Goal: Task Accomplishment & Management: Manage account settings

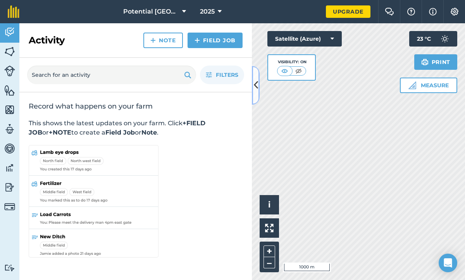
click at [258, 88] on button at bounding box center [256, 85] width 8 height 39
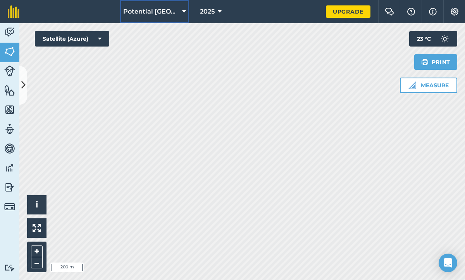
click at [181, 10] on button "Potential [GEOGRAPHIC_DATA] 2023" at bounding box center [154, 11] width 69 height 23
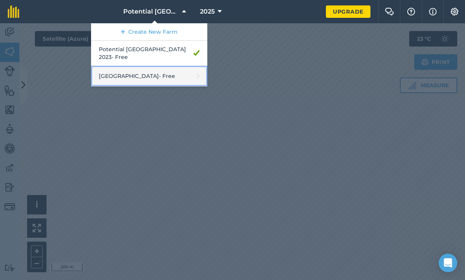
click at [146, 71] on link "[GEOGRAPHIC_DATA] - Free" at bounding box center [149, 76] width 116 height 21
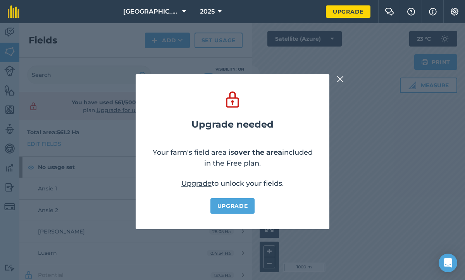
click at [340, 79] on img at bounding box center [340, 78] width 7 height 9
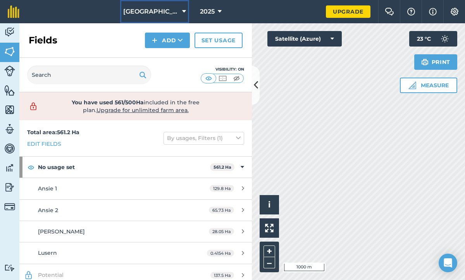
click at [153, 12] on span "[GEOGRAPHIC_DATA]" at bounding box center [151, 11] width 56 height 9
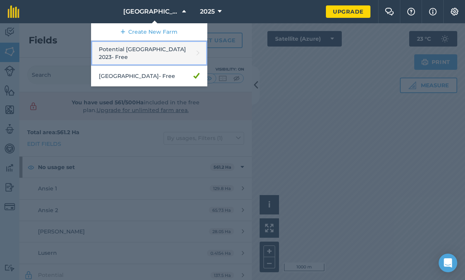
click at [171, 49] on link "Potential [GEOGRAPHIC_DATA] 2023 - Free" at bounding box center [149, 53] width 116 height 25
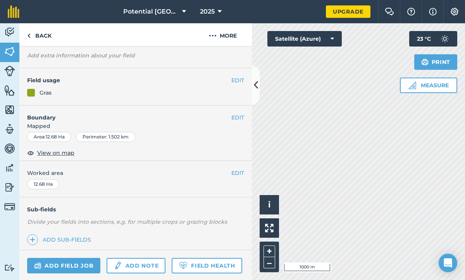
scroll to position [52, 0]
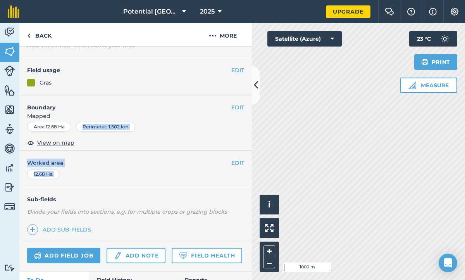
drag, startPoint x: 175, startPoint y: 188, endPoint x: 181, endPoint y: 121, distance: 67.0
click at [181, 121] on div "EDIT Bestaande Smutsvinger EDIT Description Add extra information about your fi…" at bounding box center [135, 163] width 233 height 233
click at [178, 223] on div "Sub-fields Divide your fields into sections, e.g. for multiple crops or grazing…" at bounding box center [135, 213] width 233 height 53
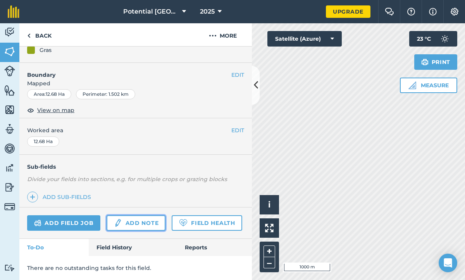
click at [131, 223] on link "Add note" at bounding box center [136, 223] width 59 height 16
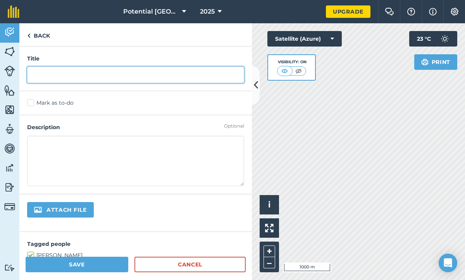
click at [50, 76] on input "text" at bounding box center [135, 75] width 217 height 16
type input "KAN Toediening"
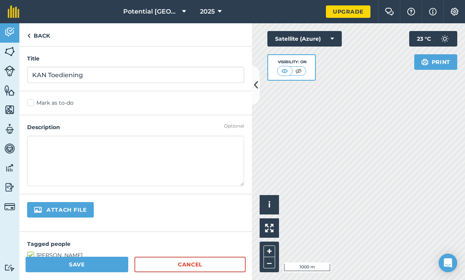
click at [31, 105] on label "Mark as to-do" at bounding box center [135, 103] width 217 height 8
click at [31, 104] on input "Mark as to-do" at bounding box center [29, 101] width 5 height 5
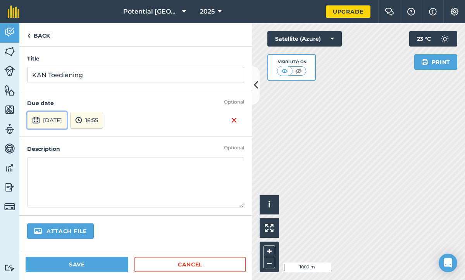
click at [41, 119] on button "[DATE]" at bounding box center [47, 120] width 40 height 17
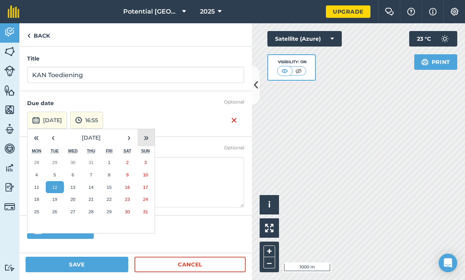
click at [142, 140] on button "»" at bounding box center [146, 137] width 17 height 17
click at [133, 138] on button "›" at bounding box center [129, 137] width 17 height 17
click at [52, 136] on button "‹" at bounding box center [53, 137] width 17 height 17
click at [39, 136] on button "«" at bounding box center [36, 137] width 17 height 17
click at [124, 140] on button "›" at bounding box center [129, 137] width 17 height 17
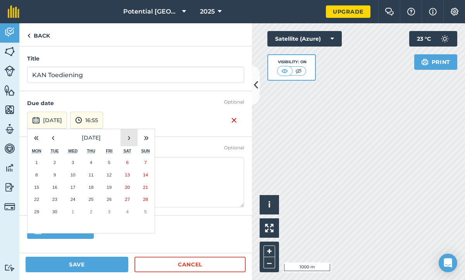
click at [124, 140] on button "›" at bounding box center [129, 137] width 17 height 17
click at [121, 165] on button "1" at bounding box center [127, 162] width 18 height 12
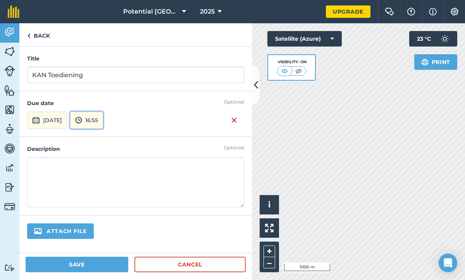
click at [103, 121] on button "16:55" at bounding box center [86, 120] width 33 height 17
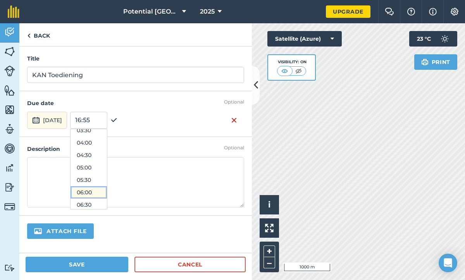
click at [94, 192] on button "06:00" at bounding box center [89, 192] width 36 height 12
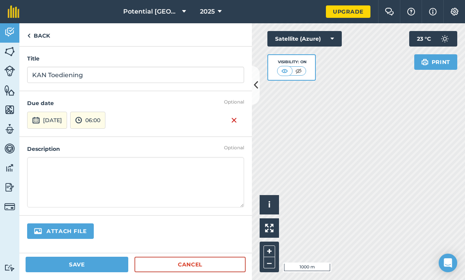
click at [34, 166] on textarea at bounding box center [135, 182] width 217 height 50
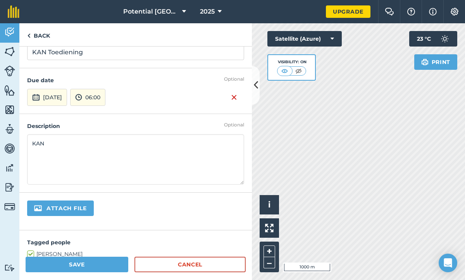
scroll to position [16, 0]
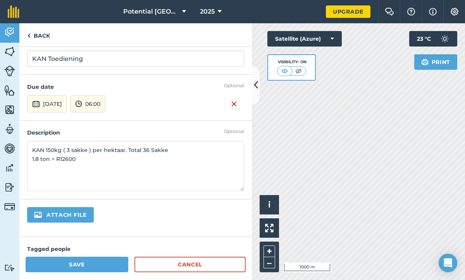
type textarea "KAN 150kg ( 3 sakke ) per hektaar. Total 36 Sakke 1.8 ton = R12600"
click at [78, 261] on button "Save" at bounding box center [77, 265] width 103 height 16
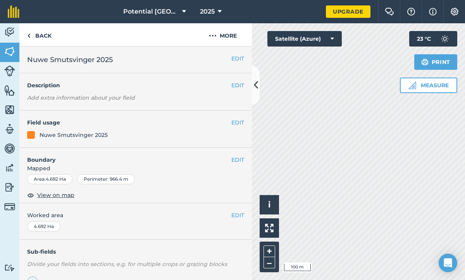
scroll to position [85, 0]
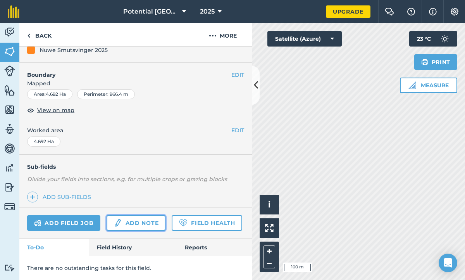
click at [132, 224] on link "Add note" at bounding box center [136, 223] width 59 height 16
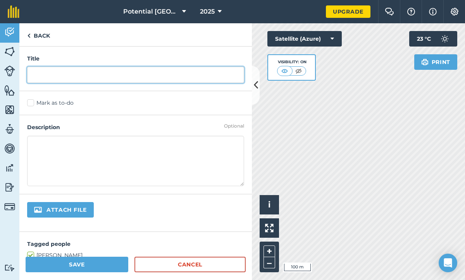
click at [48, 79] on input "text" at bounding box center [135, 75] width 217 height 16
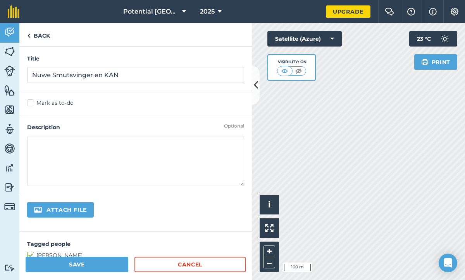
click at [32, 103] on label "Mark as to-do" at bounding box center [135, 103] width 217 height 8
click at [32, 103] on input "Mark as to-do" at bounding box center [29, 101] width 5 height 5
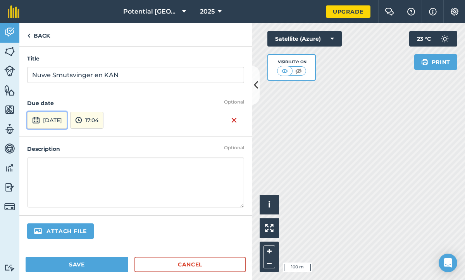
click at [52, 121] on button "[DATE]" at bounding box center [47, 120] width 40 height 17
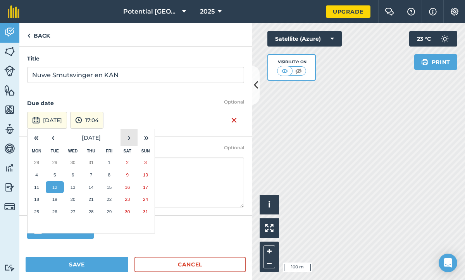
click at [123, 138] on button "›" at bounding box center [129, 137] width 17 height 17
click at [128, 138] on button "›" at bounding box center [129, 137] width 17 height 17
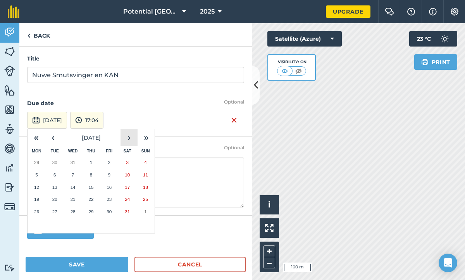
click at [128, 138] on button "›" at bounding box center [129, 137] width 17 height 17
click at [49, 136] on button "‹" at bounding box center [53, 137] width 17 height 17
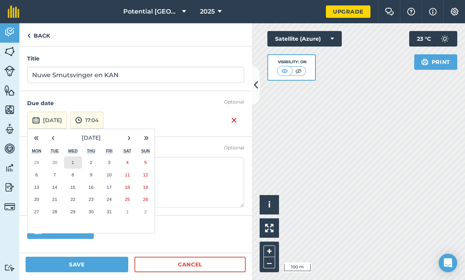
click at [76, 161] on button "1" at bounding box center [73, 162] width 18 height 12
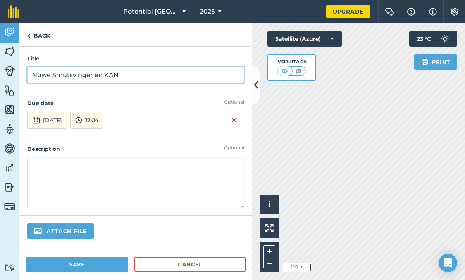
click at [122, 78] on input "Nuwe Smutsvinger en KAN" at bounding box center [135, 75] width 217 height 16
type input "N"
type input "Tef en KAN"
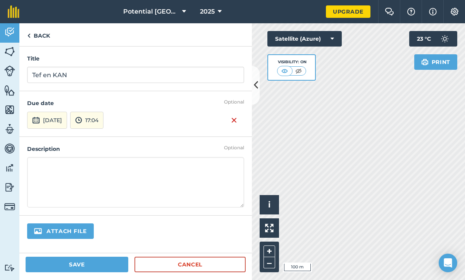
click at [33, 170] on textarea at bounding box center [135, 182] width 217 height 50
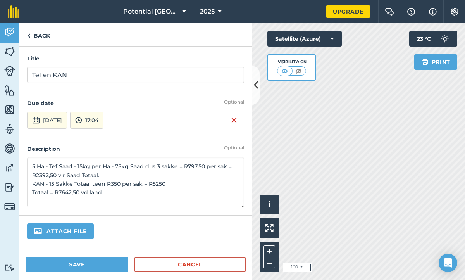
type textarea "5 Ha - Tef Saad - 15kg per Ha - 75kg Saad dus 3 sakke = R797,50 per sak = R2392…"
click at [85, 264] on button "Save" at bounding box center [77, 265] width 103 height 16
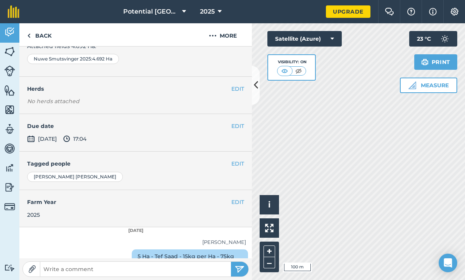
scroll to position [133, 0]
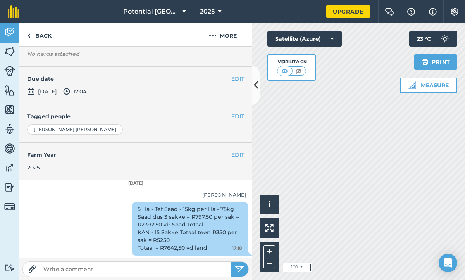
click at [102, 267] on input "text" at bounding box center [135, 269] width 191 height 11
type input "[PERSON_NAME] in [DATE] Vestig ons Smutsvinger."
click at [231, 262] on button "submit" at bounding box center [239, 269] width 17 height 15
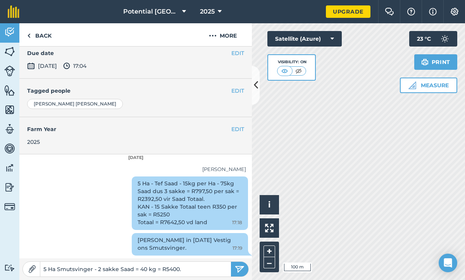
scroll to position [0, 0]
type input "5 Ha Smutsvinger - 2 sakke Saad = 40 kg = R5400."
click at [231, 262] on button "submit" at bounding box center [239, 269] width 17 height 15
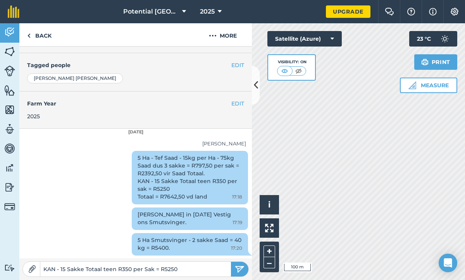
type input "KAN - 15 Sakke Totaal teen R350 per Sak = R5250"
click at [231, 262] on button "submit" at bounding box center [239, 269] width 17 height 15
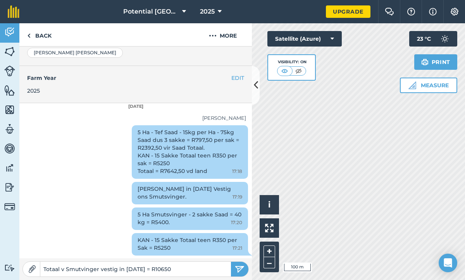
type input "Totaal v Smutvinger vestig in [DATE] = R10650"
click at [231, 262] on button "submit" at bounding box center [239, 269] width 17 height 15
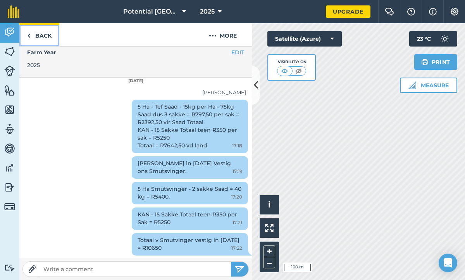
click at [27, 37] on img at bounding box center [28, 35] width 3 height 9
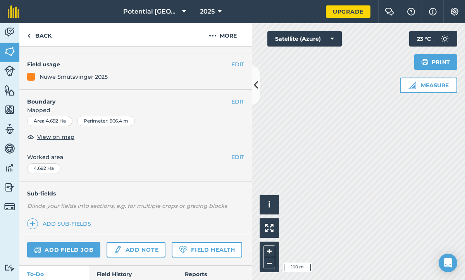
scroll to position [92, 0]
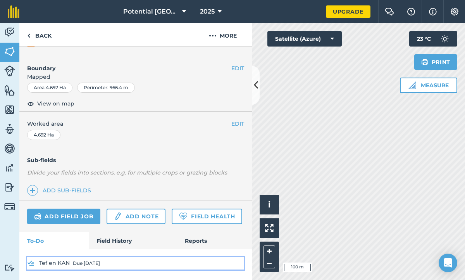
click at [120, 264] on link "Tef en KAN Due [DATE]" at bounding box center [135, 263] width 217 height 12
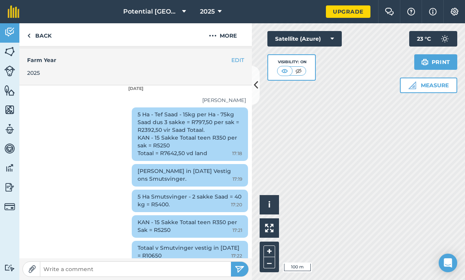
scroll to position [235, 0]
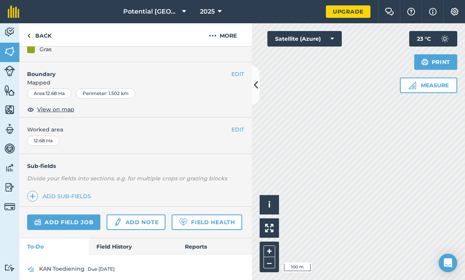
scroll to position [92, 0]
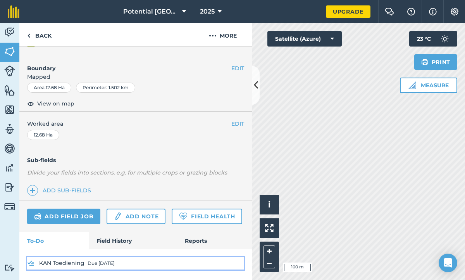
click at [88, 263] on div "Due [DATE]" at bounding box center [101, 263] width 27 height 6
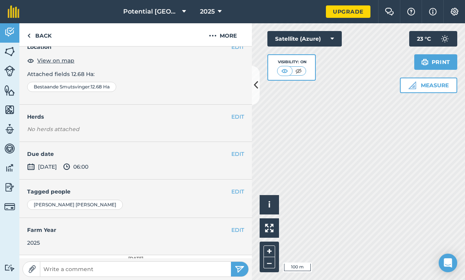
scroll to position [110, 0]
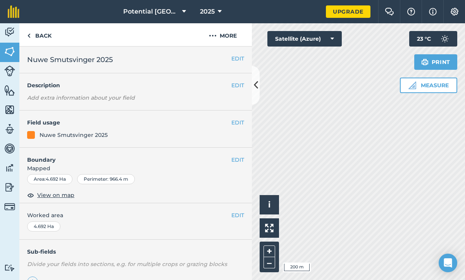
scroll to position [92, 0]
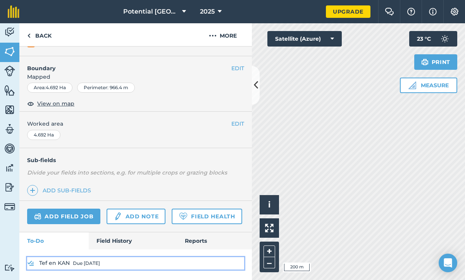
click at [32, 263] on img at bounding box center [30, 263] width 7 height 9
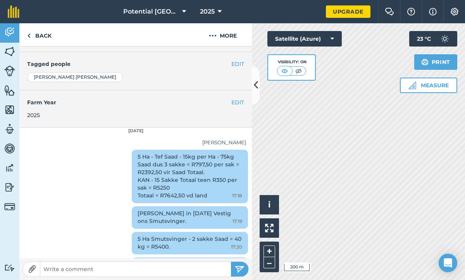
scroll to position [235, 0]
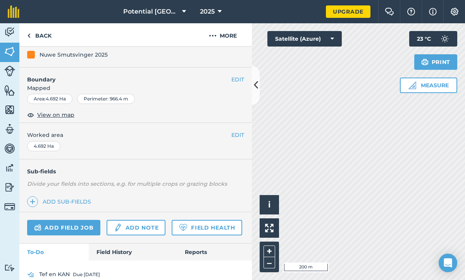
scroll to position [92, 0]
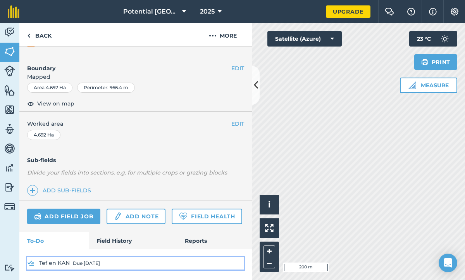
click at [33, 263] on img at bounding box center [30, 263] width 7 height 9
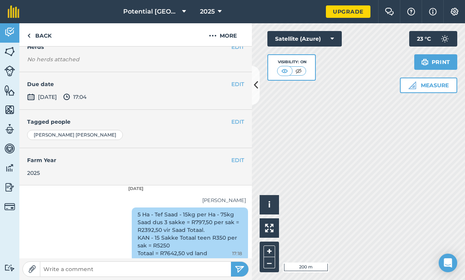
scroll to position [235, 0]
